Goal: Task Accomplishment & Management: Use online tool/utility

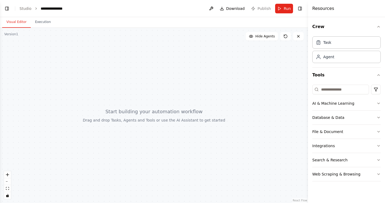
click at [27, 9] on link "Studio" at bounding box center [25, 8] width 12 height 4
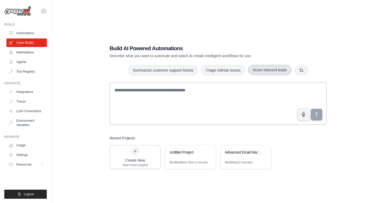
click at [282, 72] on button "Score inbound leads" at bounding box center [269, 70] width 43 height 10
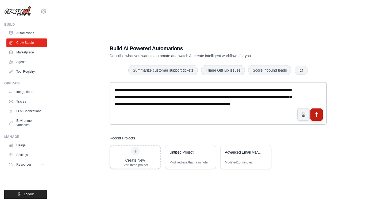
click at [318, 115] on icon "submit" at bounding box center [317, 115] width 6 height 6
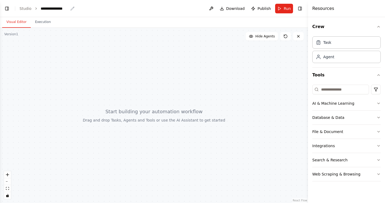
click at [46, 9] on div "**********" at bounding box center [55, 8] width 28 height 5
click at [28, 9] on link "Studio" at bounding box center [25, 8] width 12 height 4
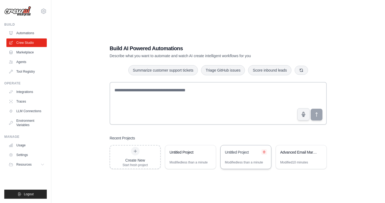
click at [264, 153] on icon at bounding box center [263, 151] width 3 height 3
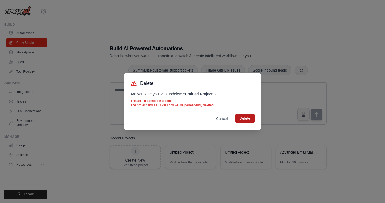
click at [245, 120] on button "Delete" at bounding box center [244, 119] width 19 height 10
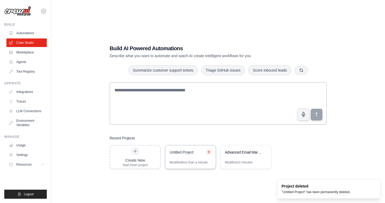
click at [210, 151] on button at bounding box center [208, 151] width 5 height 5
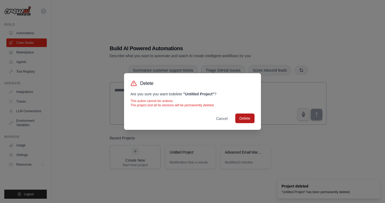
click at [242, 121] on button "Delete" at bounding box center [244, 119] width 19 height 10
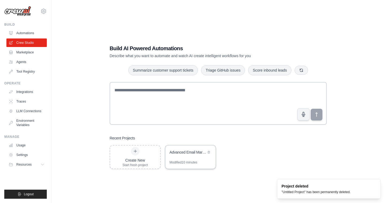
click at [211, 151] on div "Advanced Email Marketing Automation" at bounding box center [190, 152] width 50 height 15
click at [210, 151] on button at bounding box center [208, 151] width 5 height 5
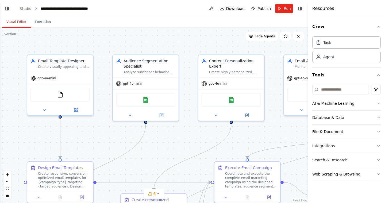
scroll to position [613, 0]
click at [27, 9] on link "Studio" at bounding box center [25, 8] width 12 height 4
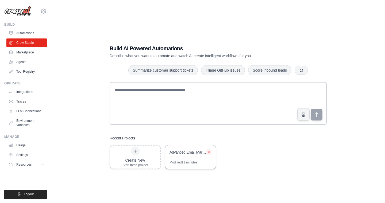
click at [207, 153] on icon at bounding box center [208, 151] width 3 height 3
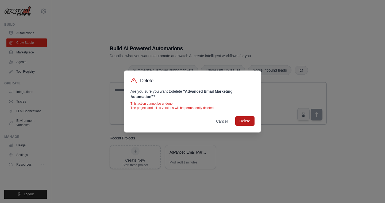
click at [245, 120] on button "Delete" at bounding box center [244, 121] width 19 height 10
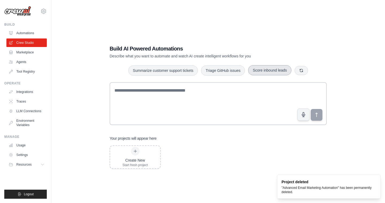
click at [269, 72] on button "Score inbound leads" at bounding box center [269, 70] width 43 height 10
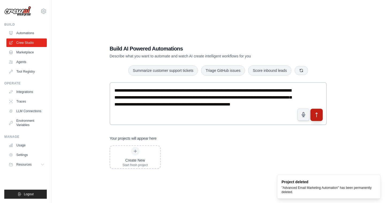
click at [313, 115] on button "submit" at bounding box center [316, 115] width 12 height 12
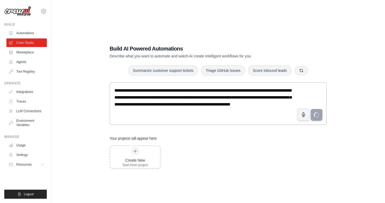
click at [163, 77] on div "**********" at bounding box center [218, 106] width 230 height 141
click at [175, 71] on button "Summarize customer support tickets" at bounding box center [162, 70] width 69 height 10
click at [223, 75] on button "Triage GitHub issues" at bounding box center [223, 70] width 44 height 10
click at [300, 70] on icon "button" at bounding box center [301, 70] width 4 height 4
click at [296, 70] on icon "button" at bounding box center [296, 70] width 4 height 4
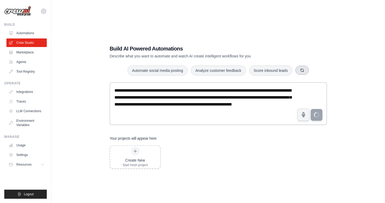
click at [296, 70] on button "button" at bounding box center [301, 70] width 13 height 9
click at [287, 69] on button "Monitor website uptime" at bounding box center [275, 70] width 48 height 10
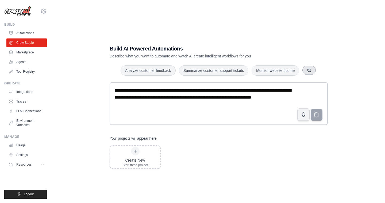
click at [314, 70] on button "button" at bounding box center [308, 70] width 13 height 9
click at [241, 71] on button "Automate social media posting" at bounding box center [221, 70] width 60 height 10
click at [296, 102] on textarea "**********" at bounding box center [218, 103] width 217 height 43
click at [335, 114] on div "**********" at bounding box center [218, 106] width 316 height 203
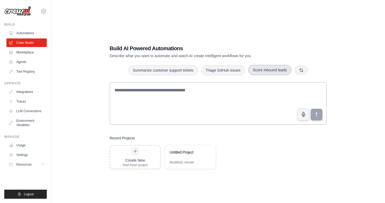
click at [281, 72] on button "Score inbound leads" at bounding box center [269, 70] width 43 height 10
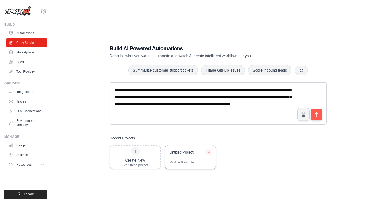
click at [209, 151] on icon at bounding box center [209, 152] width 2 height 2
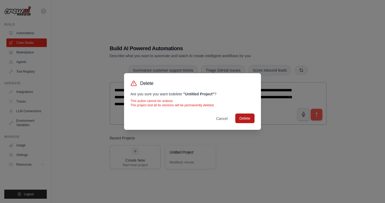
click at [239, 118] on button "Delete" at bounding box center [244, 119] width 19 height 10
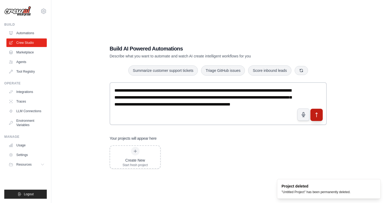
click at [318, 114] on icon "submit" at bounding box center [317, 115] width 6 height 6
click at [29, 72] on link "Tool Registry" at bounding box center [27, 71] width 40 height 9
click at [27, 69] on link "Tool Registry" at bounding box center [27, 71] width 40 height 9
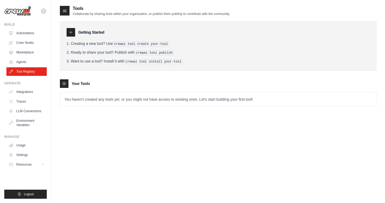
click at [147, 42] on pre "crewai tool create your-tool" at bounding box center [141, 44] width 57 height 5
click at [126, 66] on div "Getting Started Creating a new tool? Use crewai tool create your-tool Ready to …" at bounding box center [218, 45] width 316 height 49
click at [135, 55] on ol "Creating a new tool? Use crewai tool create your-tool Ready to share your tool?…" at bounding box center [218, 52] width 303 height 23
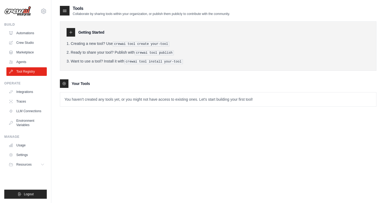
click at [76, 34] on div "Getting Started" at bounding box center [218, 32] width 303 height 9
click at [68, 34] on div at bounding box center [71, 32] width 9 height 9
click at [80, 97] on p "You haven't created any tools yet, or you might not have access to existing one…" at bounding box center [218, 99] width 316 height 14
click at [144, 47] on ol "Creating a new tool? Use crewai tool create your-tool Ready to share your tool?…" at bounding box center [218, 52] width 303 height 23
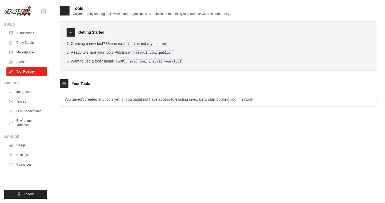
click at [141, 45] on pre "crewai tool create your-tool" at bounding box center [141, 44] width 57 height 5
click at [28, 89] on link "Integrations" at bounding box center [27, 92] width 40 height 9
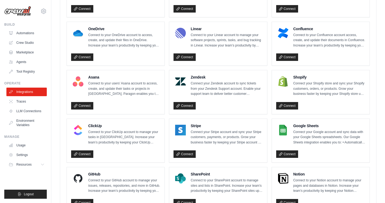
scroll to position [278, 0]
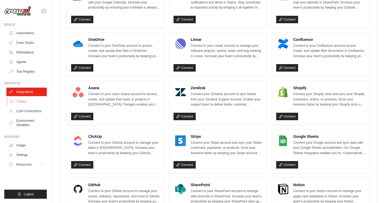
click at [21, 98] on link "Traces" at bounding box center [27, 101] width 40 height 9
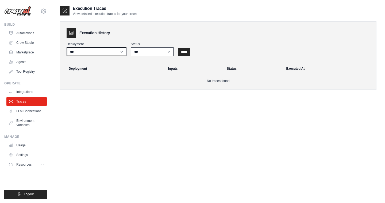
click at [112, 54] on select "***" at bounding box center [97, 51] width 60 height 9
click at [67, 47] on select "***" at bounding box center [97, 51] width 60 height 9
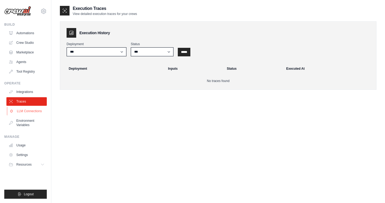
click at [39, 111] on link "LLM Connections" at bounding box center [27, 111] width 40 height 9
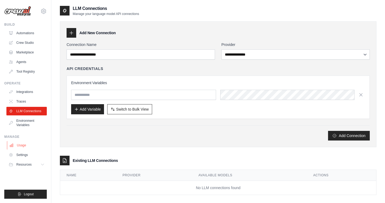
click at [20, 147] on link "Usage" at bounding box center [27, 145] width 40 height 9
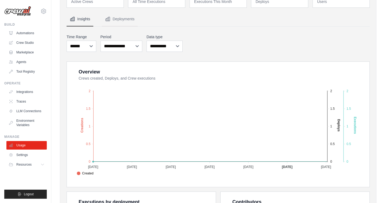
scroll to position [35, 0]
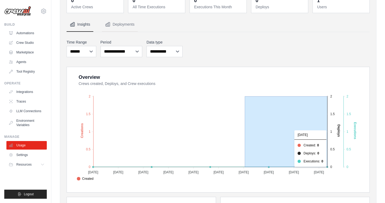
drag, startPoint x: 245, startPoint y: 142, endPoint x: 333, endPoint y: 150, distance: 88.6
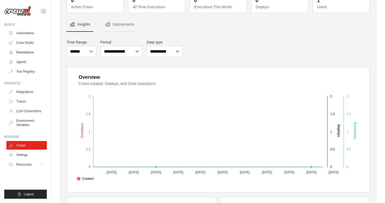
click at [333, 150] on tspan "0.5" at bounding box center [332, 149] width 5 height 4
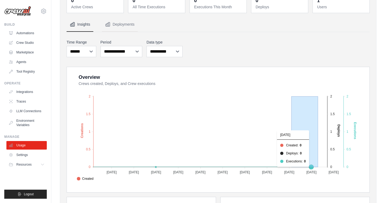
drag, startPoint x: 292, startPoint y: 135, endPoint x: 350, endPoint y: 128, distance: 59.2
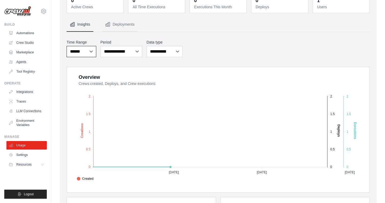
click at [79, 51] on select "***** ****** *******" at bounding box center [82, 51] width 30 height 11
click at [67, 46] on select "***** ****** *******" at bounding box center [82, 51] width 30 height 11
click at [81, 48] on select "***** ****** *******" at bounding box center [82, 51] width 30 height 11
select select "****"
click at [67, 46] on select "***** ****** *******" at bounding box center [82, 51] width 30 height 11
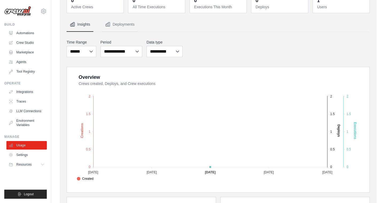
click at [209, 28] on nav "Insights Deployments" at bounding box center [218, 24] width 303 height 14
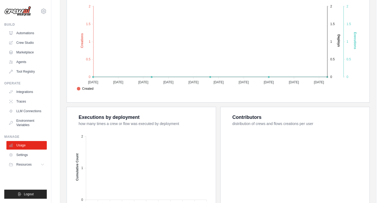
scroll to position [184, 0]
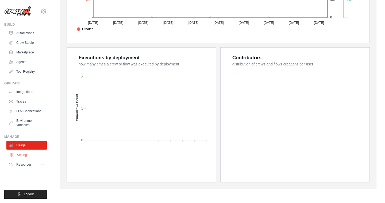
click at [24, 154] on link "Settings" at bounding box center [27, 155] width 40 height 9
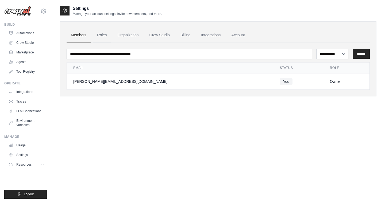
click at [97, 33] on link "Roles" at bounding box center [102, 35] width 18 height 14
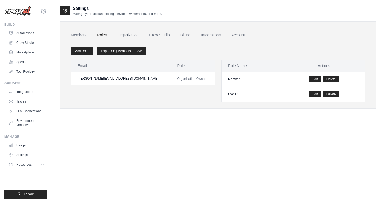
click at [115, 34] on link "Organization" at bounding box center [128, 35] width 30 height 14
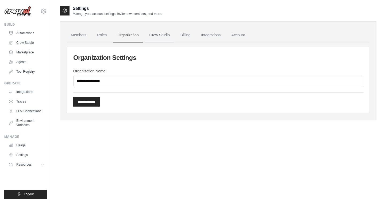
click at [156, 40] on link "Crew Studio" at bounding box center [159, 35] width 29 height 14
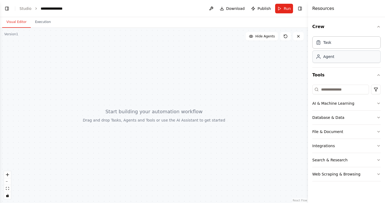
click at [324, 57] on div "Agent" at bounding box center [328, 56] width 11 height 5
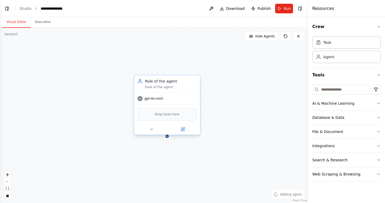
drag, startPoint x: 174, startPoint y: 98, endPoint x: 148, endPoint y: 90, distance: 27.2
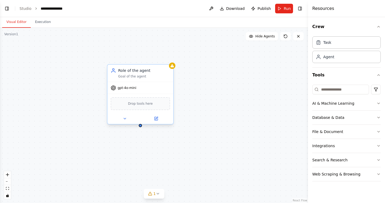
click at [135, 91] on div "Role of the agent Goal of the agent gpt-4o-mini Drop tools here" at bounding box center [154, 115] width 308 height 175
click at [133, 86] on span "gpt-4o-mini" at bounding box center [127, 88] width 19 height 4
click at [150, 106] on span "Drop tools here" at bounding box center [140, 103] width 25 height 5
click at [123, 123] on div at bounding box center [140, 118] width 66 height 11
click at [124, 121] on button at bounding box center [125, 118] width 30 height 6
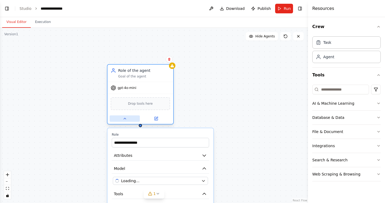
click at [124, 121] on button at bounding box center [125, 118] width 30 height 6
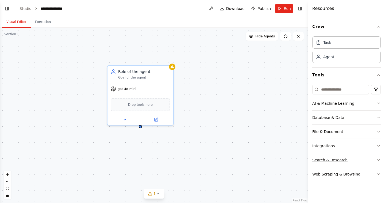
scroll to position [25, 0]
click at [361, 146] on button "Integrations" at bounding box center [346, 146] width 68 height 14
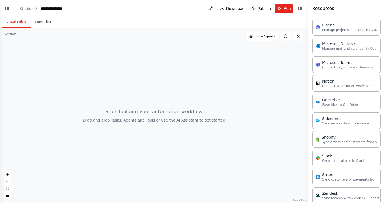
scroll to position [131, 0]
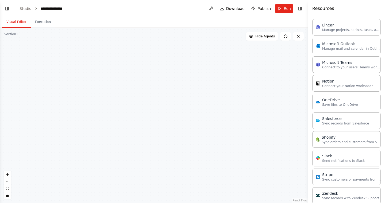
drag, startPoint x: 203, startPoint y: 80, endPoint x: 178, endPoint y: 116, distance: 44.4
click at [178, 118] on div "Lead Data Collector Systematically collect and consolidate incoming sales leads…" at bounding box center [154, 115] width 308 height 175
drag, startPoint x: 217, startPoint y: 105, endPoint x: 275, endPoint y: 79, distance: 63.6
click at [282, 79] on div "Lead Data Collector Systematically collect and consolidate incoming sales leads…" at bounding box center [154, 115] width 308 height 175
click at [173, 118] on icon at bounding box center [173, 119] width 2 height 2
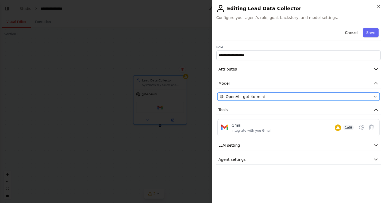
click at [250, 95] on span "OpenAI - gpt-4o-mini" at bounding box center [244, 96] width 39 height 5
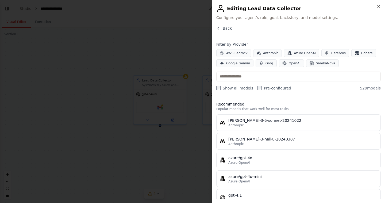
scroll to position [166, 0]
click at [247, 64] on span "Google Gemini" at bounding box center [238, 63] width 24 height 4
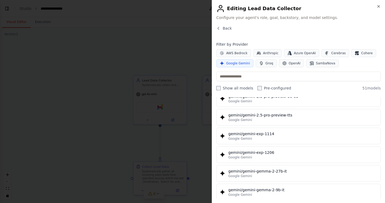
scroll to position [677, 0]
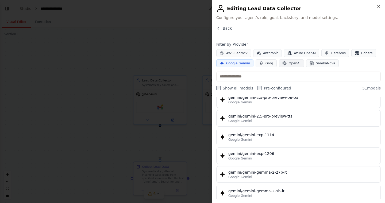
click at [290, 65] on span "OpenAI" at bounding box center [294, 63] width 12 height 4
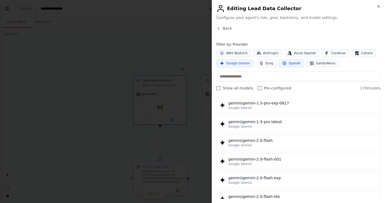
scroll to position [0, 0]
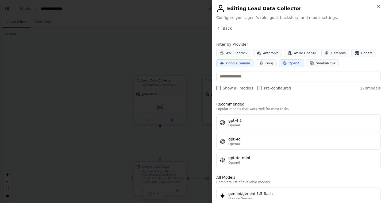
click at [291, 61] on span "OpenAI" at bounding box center [294, 63] width 12 height 4
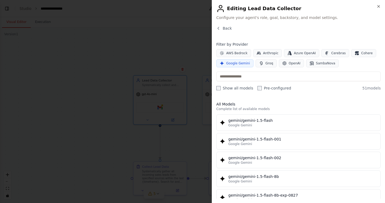
click at [244, 61] on span "Google Gemini" at bounding box center [238, 63] width 24 height 4
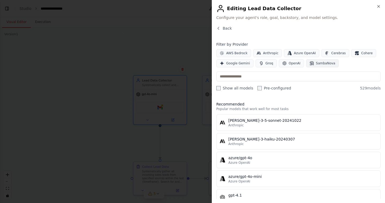
scroll to position [224, 0]
click at [310, 67] on button "SambaNova" at bounding box center [322, 63] width 33 height 8
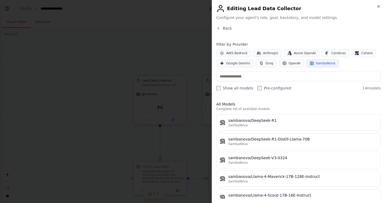
click at [310, 67] on button "SambaNova" at bounding box center [322, 63] width 33 height 8
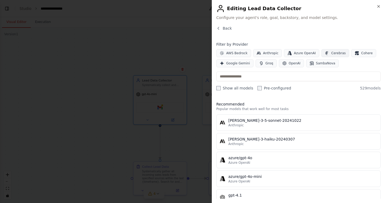
click at [325, 54] on icon "button" at bounding box center [327, 53] width 4 height 4
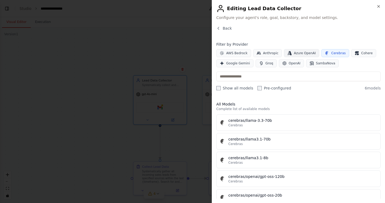
scroll to position [255, 0]
click at [326, 52] on icon "button" at bounding box center [327, 53] width 4 height 4
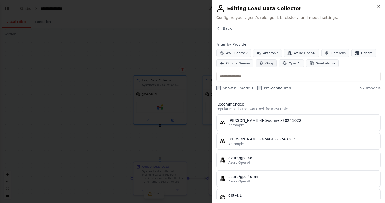
click at [271, 63] on button "Groq" at bounding box center [265, 63] width 21 height 8
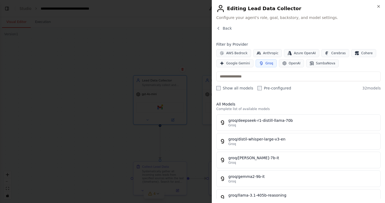
click at [271, 63] on button "Groq" at bounding box center [265, 63] width 21 height 8
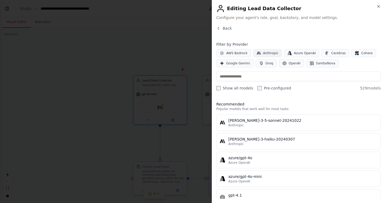
click at [276, 50] on button "Anthropic" at bounding box center [267, 53] width 29 height 8
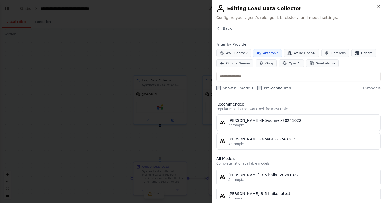
click at [276, 50] on button "Anthropic" at bounding box center [267, 53] width 29 height 8
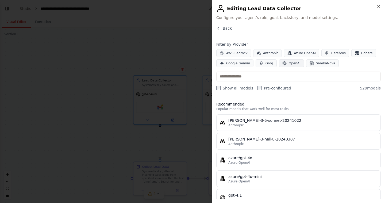
click at [290, 67] on button "OpenAI" at bounding box center [291, 63] width 25 height 8
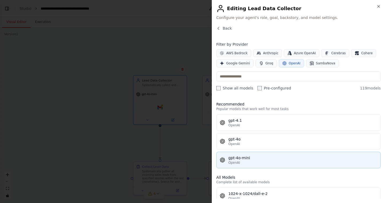
click at [249, 158] on div "gpt-4o-mini" at bounding box center [302, 157] width 149 height 5
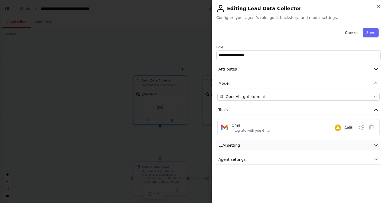
click at [269, 148] on button "LLM setting" at bounding box center [298, 145] width 164 height 10
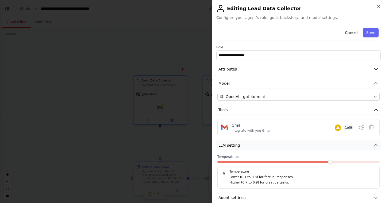
scroll to position [8, 0]
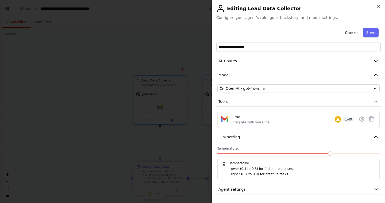
click at [261, 183] on div "**********" at bounding box center [298, 105] width 164 height 177
click at [260, 189] on button "Agent settings" at bounding box center [298, 190] width 164 height 10
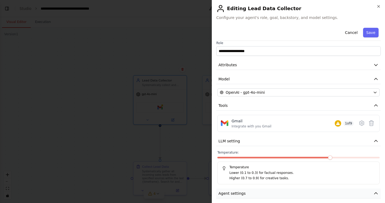
scroll to position [0, 0]
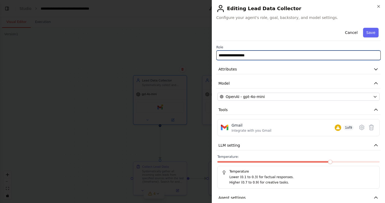
click at [286, 52] on input "**********" at bounding box center [298, 55] width 164 height 10
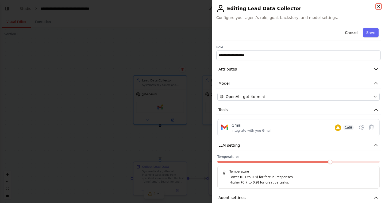
click at [378, 5] on icon "button" at bounding box center [378, 6] width 4 height 4
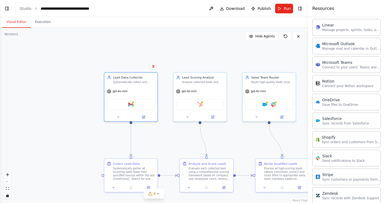
drag, startPoint x: 260, startPoint y: 60, endPoint x: 231, endPoint y: 57, distance: 29.3
click at [231, 57] on div ".deletable-edge-delete-btn { width: 20px; height: 20px; border: 0px solid #ffff…" at bounding box center [154, 115] width 308 height 175
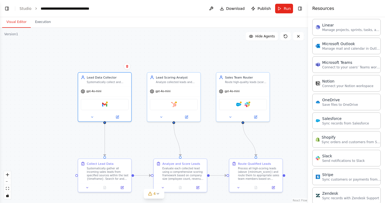
drag, startPoint x: 185, startPoint y: 58, endPoint x: 176, endPoint y: 58, distance: 9.1
click at [176, 58] on div ".deletable-edge-delete-btn { width: 20px; height: 20px; border: 0px solid #ffff…" at bounding box center [154, 115] width 308 height 175
click at [108, 104] on div "Gmail" at bounding box center [104, 103] width 48 height 11
click at [101, 105] on div "Gmail" at bounding box center [104, 103] width 48 height 11
click at [103, 105] on img at bounding box center [103, 103] width 5 height 5
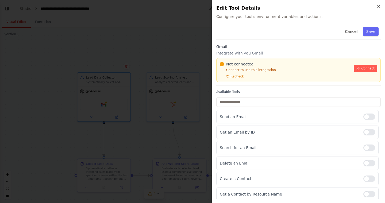
click at [377, 4] on div "Close Edit Tool Details Configure your tool's environment variables and actions…" at bounding box center [298, 101] width 173 height 203
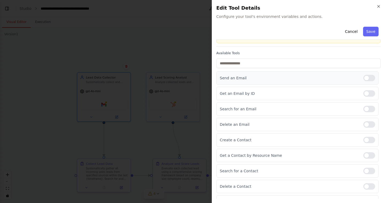
scroll to position [49, 0]
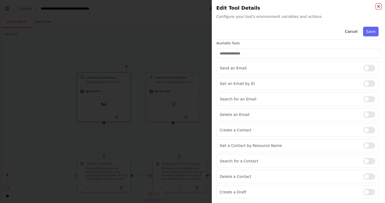
click at [378, 5] on icon "button" at bounding box center [378, 6] width 4 height 4
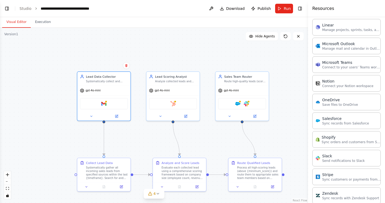
drag, startPoint x: 140, startPoint y: 146, endPoint x: 139, endPoint y: 125, distance: 20.6
click at [139, 125] on div ".deletable-edge-delete-btn { width: 20px; height: 20px; border: 0px solid #ffff…" at bounding box center [154, 115] width 308 height 175
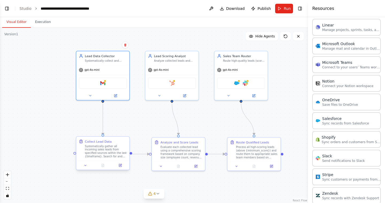
click at [115, 148] on div "Systematically gather all incoming sales leads from specified sources within th…" at bounding box center [106, 151] width 42 height 14
click at [85, 167] on button at bounding box center [85, 165] width 15 height 5
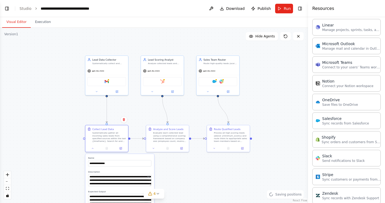
drag, startPoint x: 68, startPoint y: 155, endPoint x: 70, endPoint y: 125, distance: 29.5
click at [70, 126] on div ".deletable-edge-delete-btn { width: 20px; height: 20px; border: 0px solid #ffff…" at bounding box center [154, 115] width 308 height 175
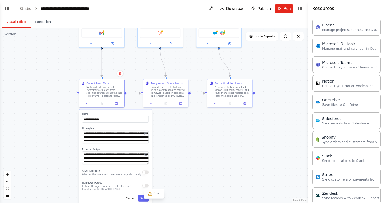
drag, startPoint x: 178, startPoint y: 159, endPoint x: 176, endPoint y: 125, distance: 34.0
click at [176, 125] on div ".deletable-edge-delete-btn { width: 20px; height: 20px; border: 0px solid #ffff…" at bounding box center [154, 115] width 308 height 175
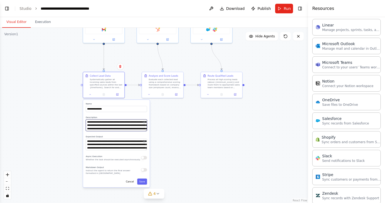
click at [137, 125] on textarea "**********" at bounding box center [116, 125] width 61 height 12
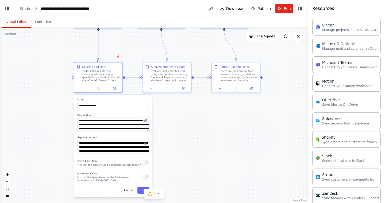
click at [148, 122] on button at bounding box center [145, 120] width 5 height 5
click at [146, 121] on icon at bounding box center [145, 121] width 2 height 2
click at [130, 126] on textarea "**********" at bounding box center [113, 125] width 72 height 14
click at [132, 150] on textarea "**********" at bounding box center [113, 147] width 72 height 14
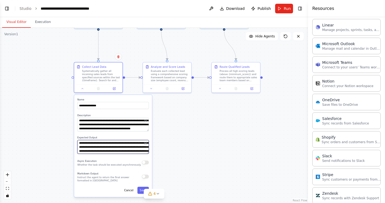
scroll to position [1, 0]
click at [152, 88] on icon at bounding box center [151, 87] width 3 height 3
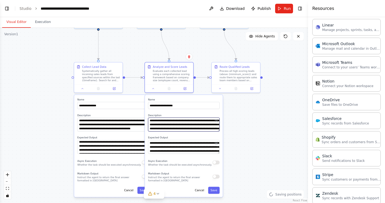
click at [183, 123] on textarea "**********" at bounding box center [184, 125] width 72 height 14
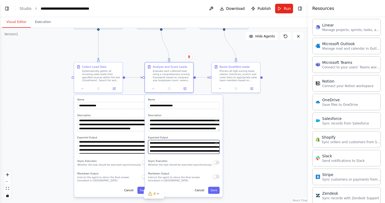
click at [188, 142] on textarea "**********" at bounding box center [184, 147] width 72 height 14
click at [222, 88] on button at bounding box center [219, 87] width 13 height 5
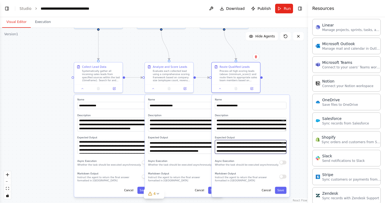
click at [260, 142] on textarea "**********" at bounding box center [251, 147] width 72 height 14
click at [262, 144] on textarea "**********" at bounding box center [251, 147] width 72 height 14
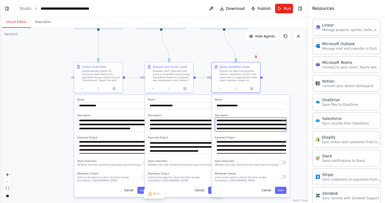
click at [269, 129] on textarea "**********" at bounding box center [251, 125] width 72 height 14
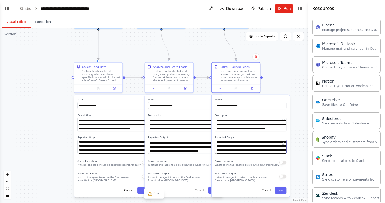
click at [266, 150] on textarea "**********" at bounding box center [251, 147] width 72 height 14
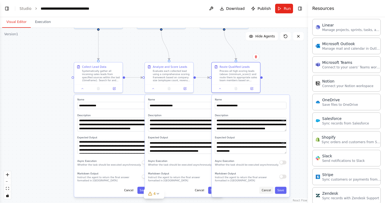
click at [266, 192] on button "Cancel" at bounding box center [266, 190] width 14 height 7
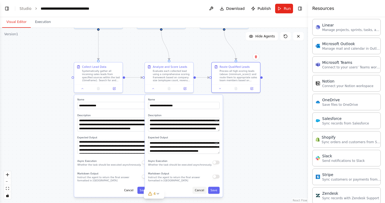
click at [203, 192] on button "Cancel" at bounding box center [199, 190] width 14 height 7
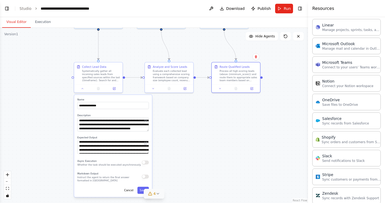
click at [155, 194] on span "4" at bounding box center [154, 193] width 2 height 5
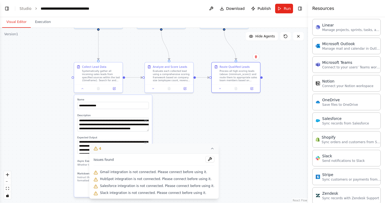
click at [210, 147] on icon at bounding box center [212, 148] width 4 height 4
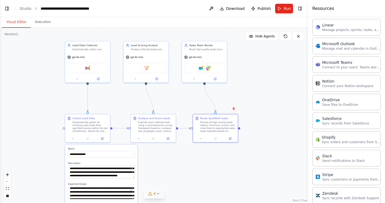
drag, startPoint x: 217, startPoint y: 118, endPoint x: 197, endPoint y: 163, distance: 48.9
click at [197, 169] on div ".deletable-edge-delete-btn { width: 20px; height: 20px; border: 0px solid #ffff…" at bounding box center [154, 115] width 308 height 175
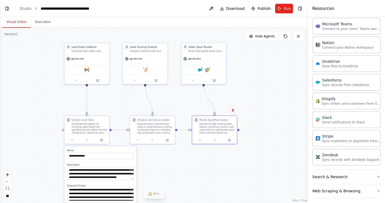
scroll to position [384, 0]
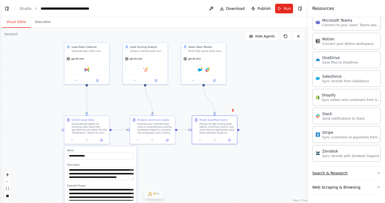
click at [330, 174] on button "Search & Research" at bounding box center [346, 173] width 68 height 14
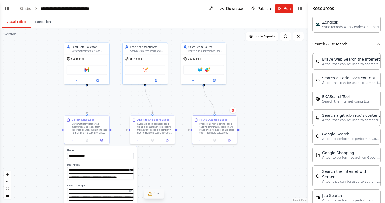
scroll to position [514, 0]
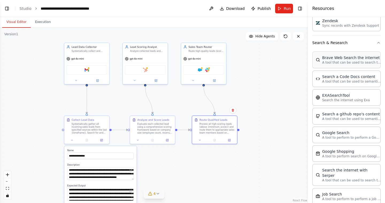
click at [361, 60] on p "A tool that can be used to search the internet with a search_query." at bounding box center [351, 62] width 59 height 4
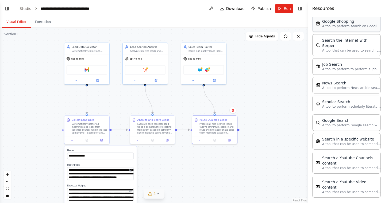
scroll to position [655, 0]
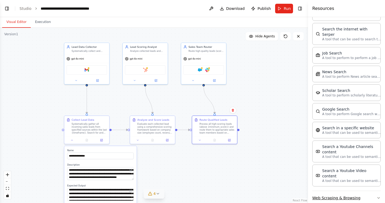
click at [334, 191] on button "Web Scraping & Browsing" at bounding box center [346, 198] width 68 height 14
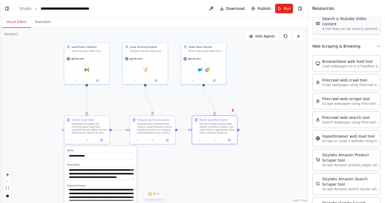
scroll to position [811, 0]
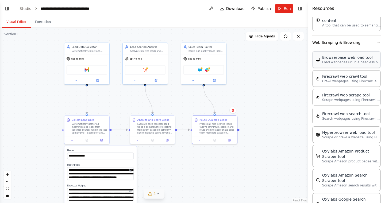
click at [350, 55] on div "Browserbase web load tool" at bounding box center [351, 57] width 59 height 5
click at [342, 60] on p "Load webpages url in a headless browser using Browserbase and return the conten…" at bounding box center [351, 62] width 59 height 4
drag, startPoint x: 342, startPoint y: 51, endPoint x: 275, endPoint y: 77, distance: 71.3
click at [275, 77] on div "BETA Develop a crew that analyzes incoming sales leads from various sources (we…" at bounding box center [192, 101] width 385 height 203
click at [334, 57] on div "Browserbase web load tool Load webpages url in a headless browser using Browser…" at bounding box center [346, 59] width 68 height 17
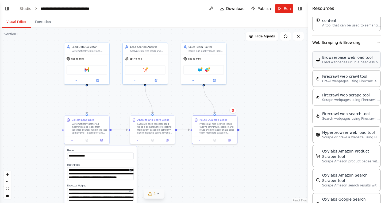
click at [332, 55] on div "Browserbase web load tool Load webpages url in a headless browser using Browser…" at bounding box center [346, 59] width 68 height 17
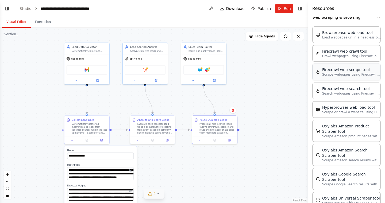
scroll to position [856, 0]
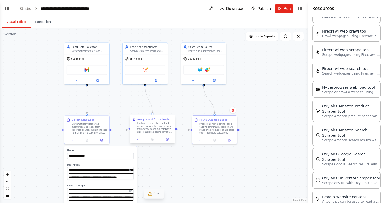
click at [153, 127] on div "Evaluate each collected lead using a comprehensive scoring framework based on c…" at bounding box center [155, 128] width 36 height 12
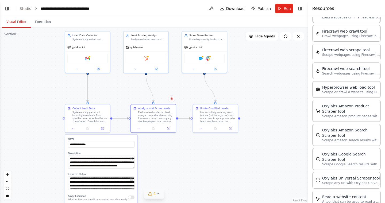
drag, startPoint x: 117, startPoint y: 114, endPoint x: 118, endPoint y: 101, distance: 12.9
click at [118, 101] on div ".deletable-edge-delete-btn { width: 20px; height: 20px; border: 0px solid #ffff…" at bounding box center [154, 115] width 308 height 175
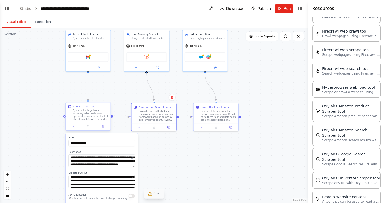
click at [92, 119] on div "Systematically gather all incoming sales leads from specified sources within th…" at bounding box center [91, 115] width 36 height 12
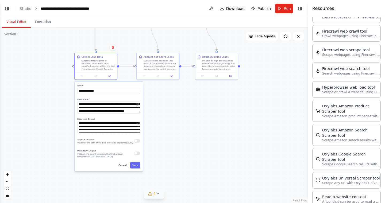
drag, startPoint x: 160, startPoint y: 160, endPoint x: 164, endPoint y: 102, distance: 58.1
click at [164, 102] on div ".deletable-edge-delete-btn { width: 20px; height: 20px; border: 0px solid #ffff…" at bounding box center [154, 115] width 308 height 175
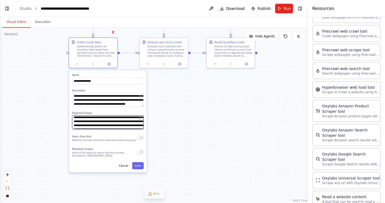
click at [122, 125] on textarea "**********" at bounding box center [108, 122] width 72 height 14
drag, startPoint x: 124, startPoint y: 123, endPoint x: 122, endPoint y: 129, distance: 6.0
click at [122, 129] on textarea "**********" at bounding box center [108, 122] width 72 height 14
click at [154, 125] on div ".deletable-edge-delete-btn { width: 20px; height: 20px; border: 0px solid #ffff…" at bounding box center [154, 115] width 308 height 175
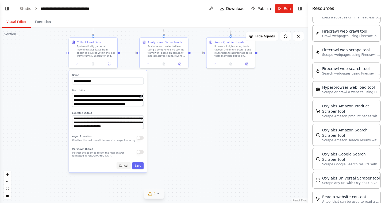
click at [127, 164] on button "Cancel" at bounding box center [123, 165] width 14 height 7
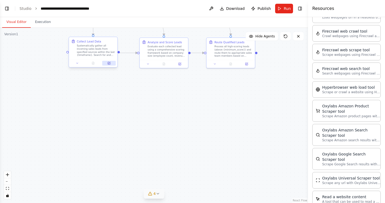
click at [108, 64] on icon at bounding box center [109, 63] width 2 height 2
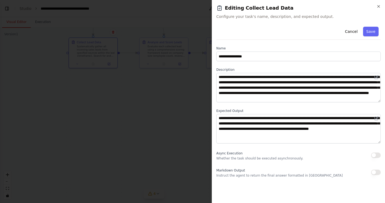
scroll to position [5, 0]
click at [379, 5] on icon "button" at bounding box center [378, 6] width 2 height 2
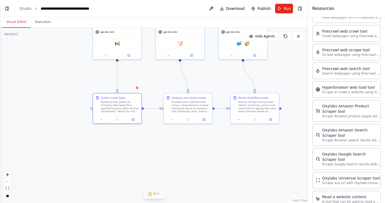
drag, startPoint x: 193, startPoint y: 115, endPoint x: 217, endPoint y: 173, distance: 62.6
click at [217, 173] on div ".deletable-edge-delete-btn { width: 20px; height: 20px; border: 0px solid #ffff…" at bounding box center [154, 115] width 308 height 175
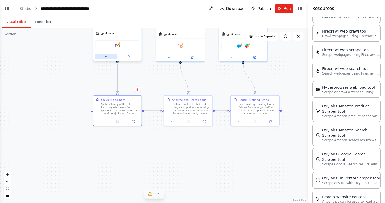
click at [105, 57] on icon at bounding box center [106, 56] width 2 height 1
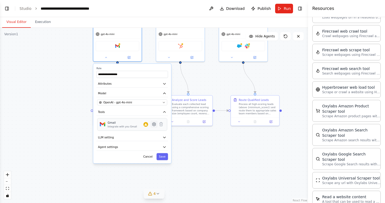
click at [153, 124] on icon at bounding box center [153, 123] width 3 height 3
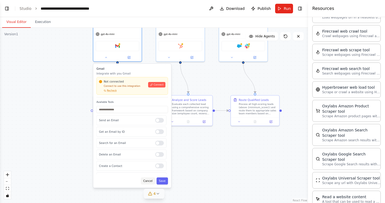
click at [149, 180] on button "Cancel" at bounding box center [148, 180] width 14 height 7
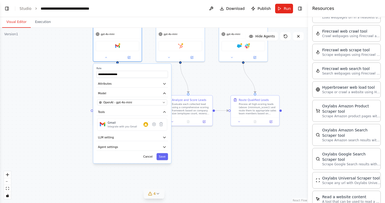
click at [183, 144] on div "**********" at bounding box center [154, 115] width 308 height 175
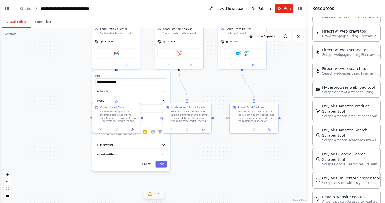
drag, startPoint x: 183, startPoint y: 144, endPoint x: 165, endPoint y: 166, distance: 28.5
click at [172, 168] on div "**********" at bounding box center [154, 115] width 308 height 175
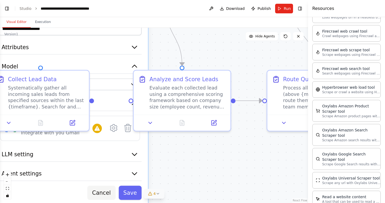
click at [106, 191] on button "Cancel" at bounding box center [101, 193] width 28 height 14
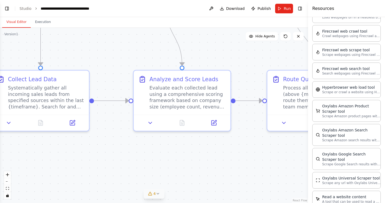
drag, startPoint x: 146, startPoint y: 161, endPoint x: 174, endPoint y: 171, distance: 30.2
click at [173, 168] on div ".deletable-edge-delete-btn { width: 20px; height: 20px; border: 0px solid #ffff…" at bounding box center [154, 115] width 308 height 175
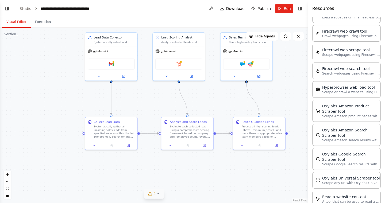
drag, startPoint x: 199, startPoint y: 71, endPoint x: 186, endPoint y: 105, distance: 36.8
click at [186, 105] on div ".deletable-edge-delete-btn { width: 20px; height: 20px; border: 0px solid #ffff…" at bounding box center [154, 115] width 308 height 175
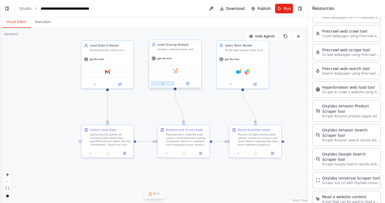
click at [162, 84] on icon at bounding box center [162, 83] width 3 height 3
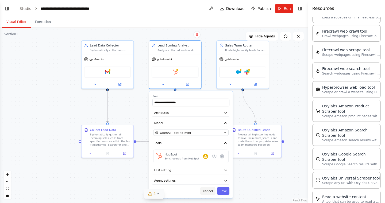
click at [208, 189] on button "Cancel" at bounding box center [207, 190] width 15 height 7
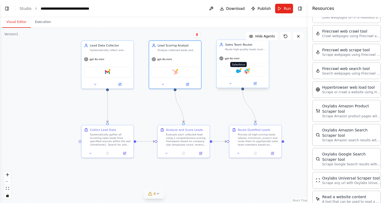
click at [239, 72] on img at bounding box center [238, 71] width 5 height 5
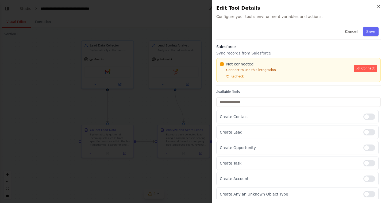
click at [380, 3] on div "Close Edit Tool Details Configure your tool's environment variables and actions…" at bounding box center [298, 101] width 173 height 203
click at [379, 6] on icon "button" at bounding box center [378, 6] width 4 height 4
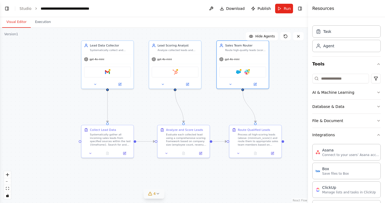
scroll to position [0, 0]
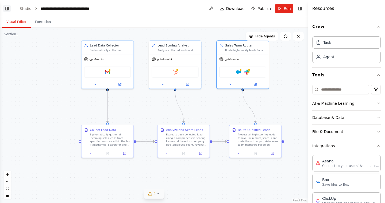
click at [6, 8] on button "Toggle Left Sidebar" at bounding box center [6, 8] width 7 height 7
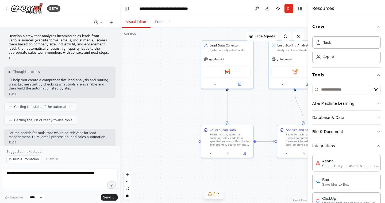
click at [3, 5] on div "BETA" at bounding box center [60, 8] width 120 height 17
click at [19, 9] on img at bounding box center [27, 8] width 32 height 12
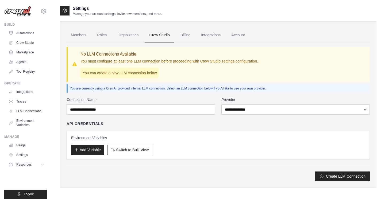
click at [180, 42] on div "**********" at bounding box center [218, 111] width 303 height 139
click at [183, 36] on link "Billing" at bounding box center [185, 35] width 18 height 14
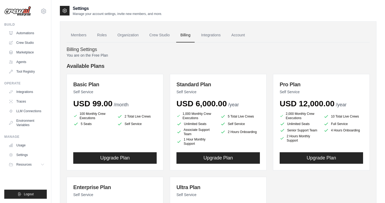
click at [30, 38] on ul "Automations Crew Studio Marketplace Agents Tool Registry" at bounding box center [26, 52] width 40 height 47
click at [30, 35] on link "Automations" at bounding box center [27, 33] width 40 height 9
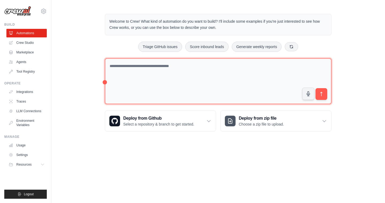
click at [125, 64] on textarea at bounding box center [218, 81] width 226 height 46
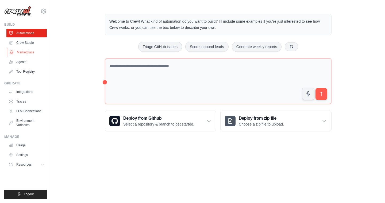
click at [36, 51] on link "Marketplace" at bounding box center [27, 52] width 40 height 9
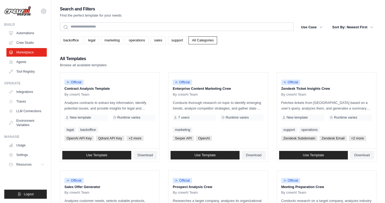
click at [22, 65] on link "Agents" at bounding box center [26, 62] width 40 height 9
